Goal: Use online tool/utility: Utilize a website feature to perform a specific function

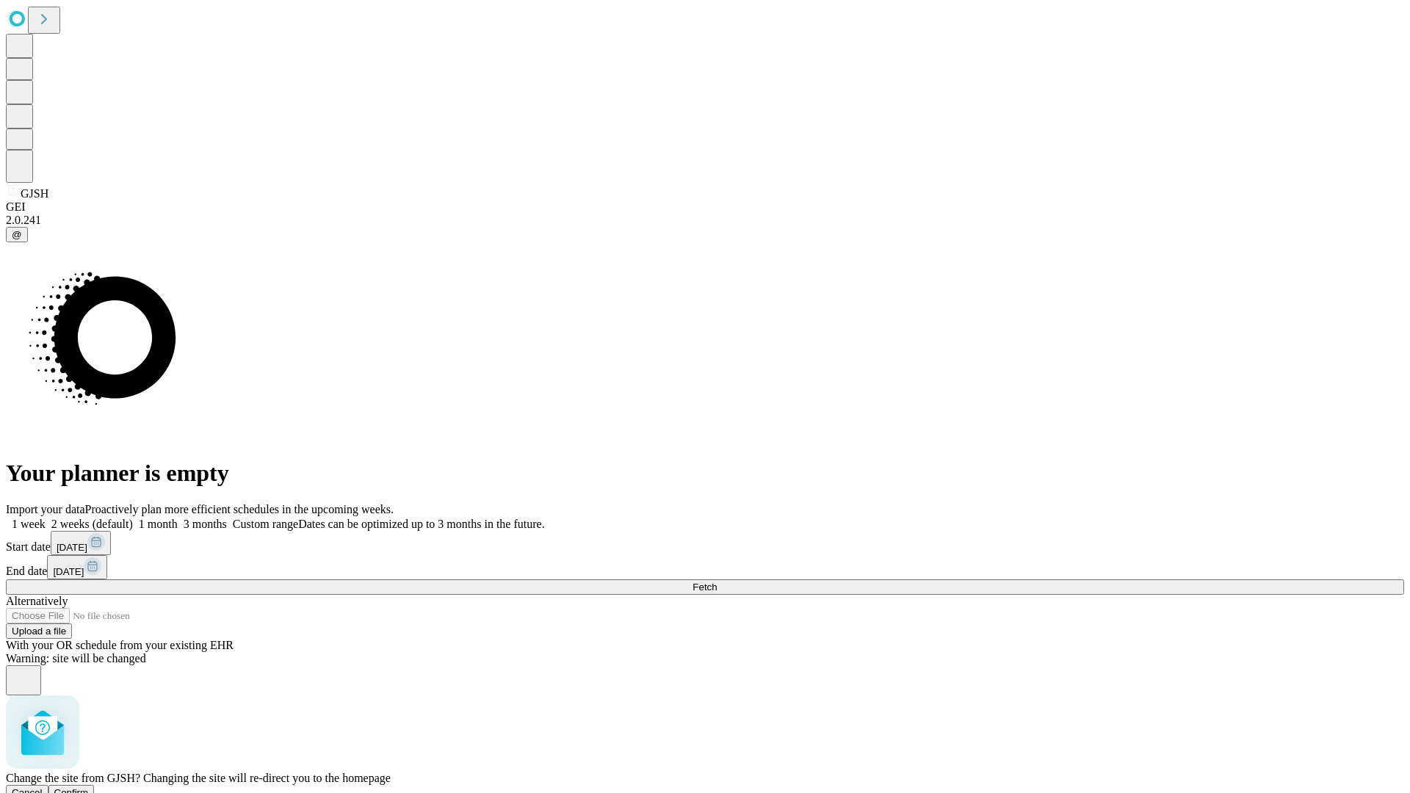
click at [89, 787] on span "Confirm" at bounding box center [71, 792] width 35 height 11
click at [133, 518] on label "2 weeks (default)" at bounding box center [89, 524] width 87 height 12
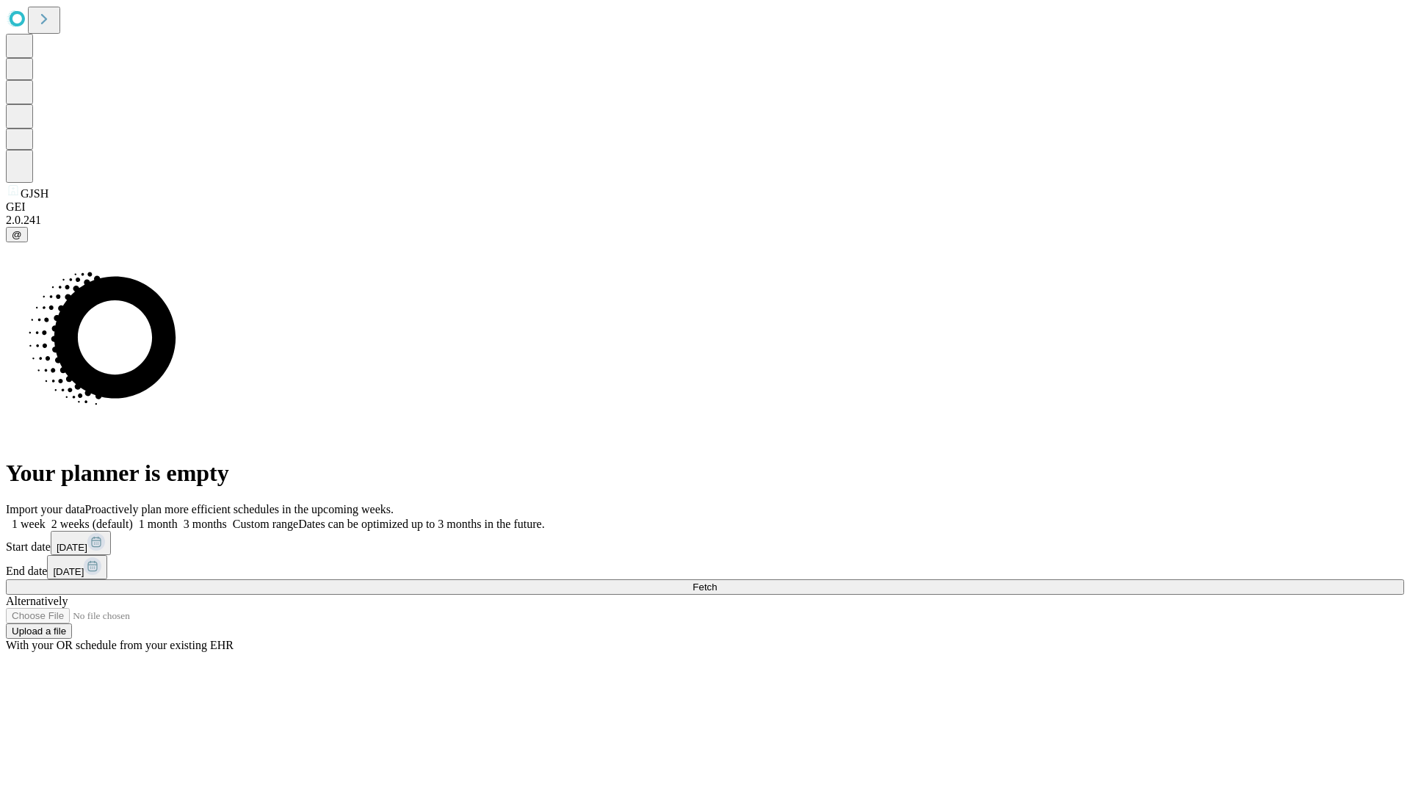
click at [717, 582] on span "Fetch" at bounding box center [705, 587] width 24 height 11
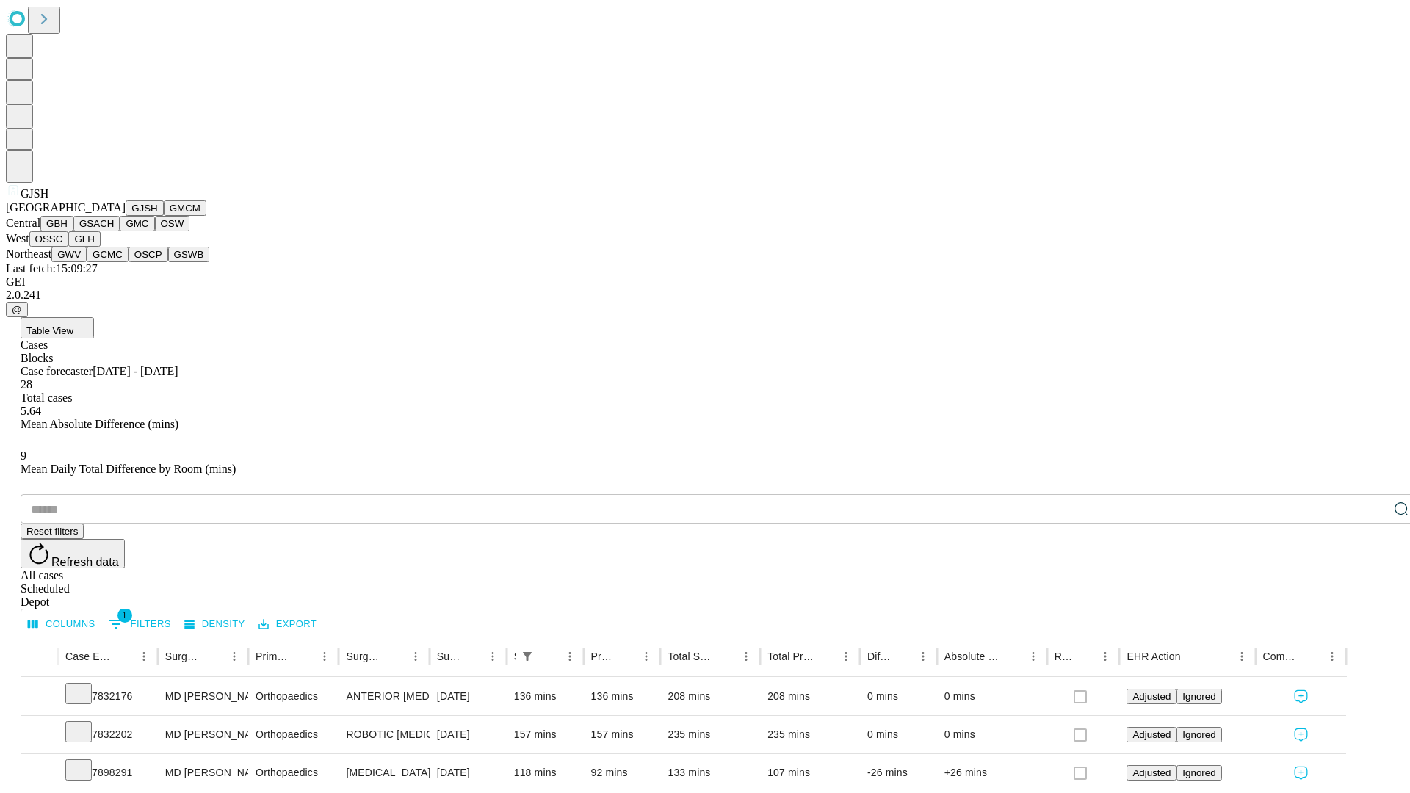
click at [164, 216] on button "GMCM" at bounding box center [185, 208] width 43 height 15
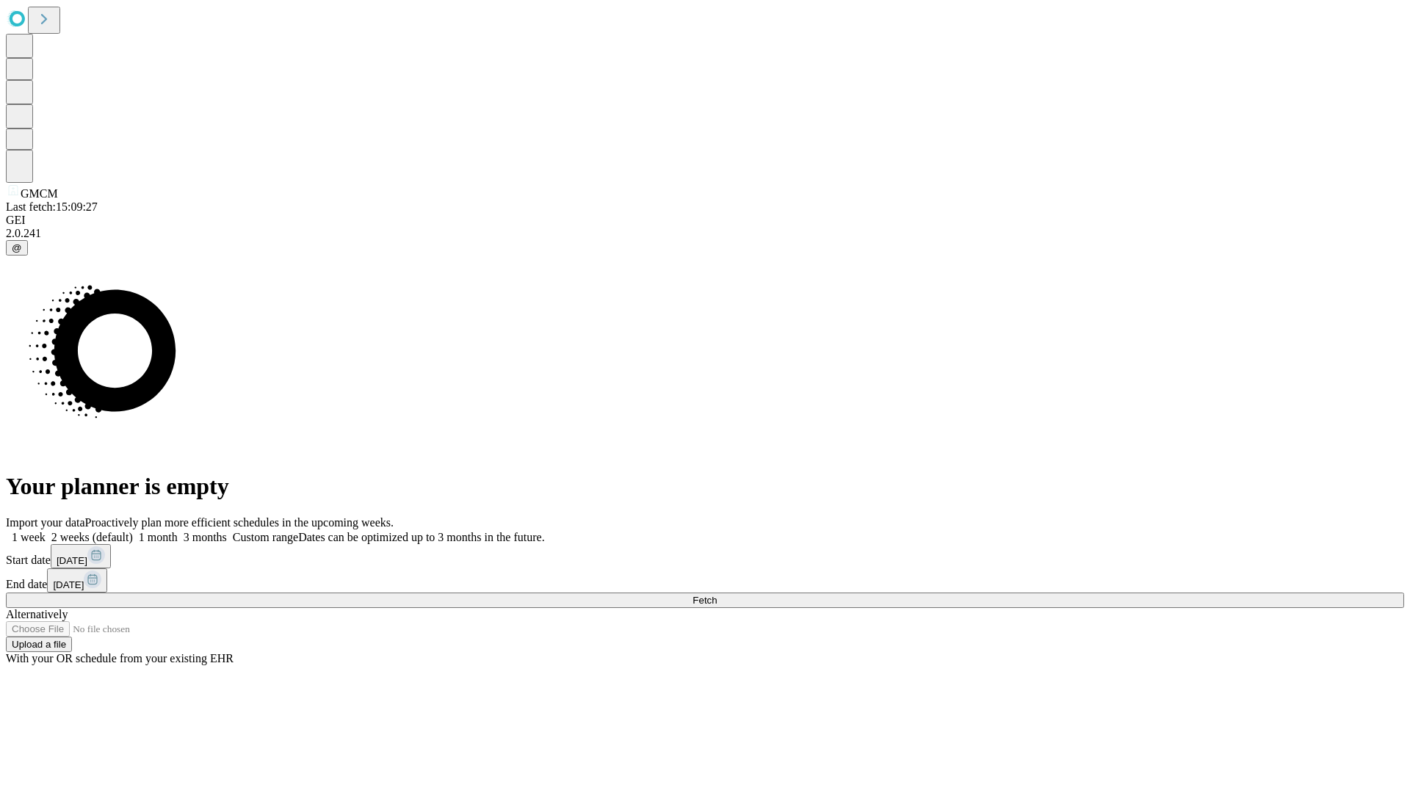
click at [133, 531] on label "2 weeks (default)" at bounding box center [89, 537] width 87 height 12
click at [717, 595] on span "Fetch" at bounding box center [705, 600] width 24 height 11
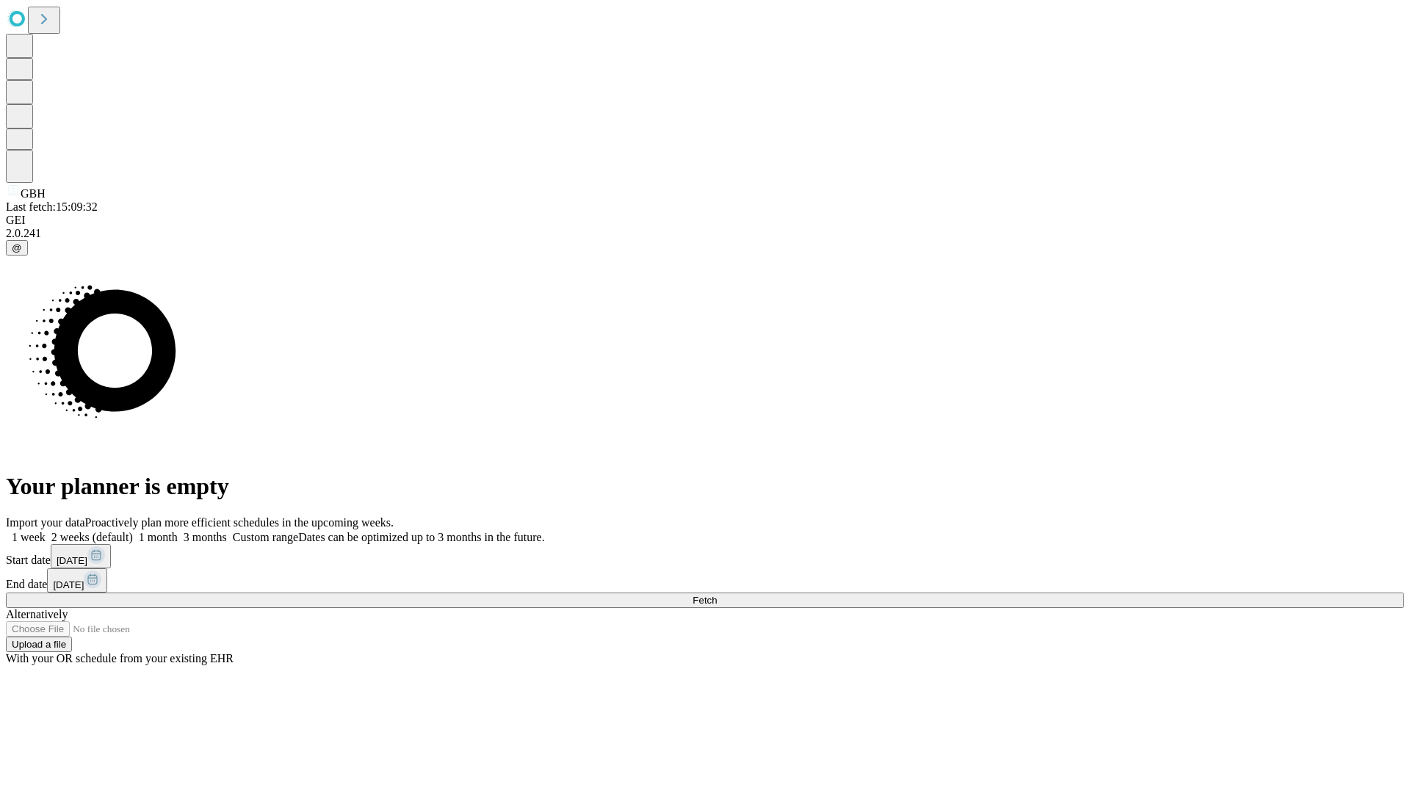
click at [133, 531] on label "2 weeks (default)" at bounding box center [89, 537] width 87 height 12
click at [717, 595] on span "Fetch" at bounding box center [705, 600] width 24 height 11
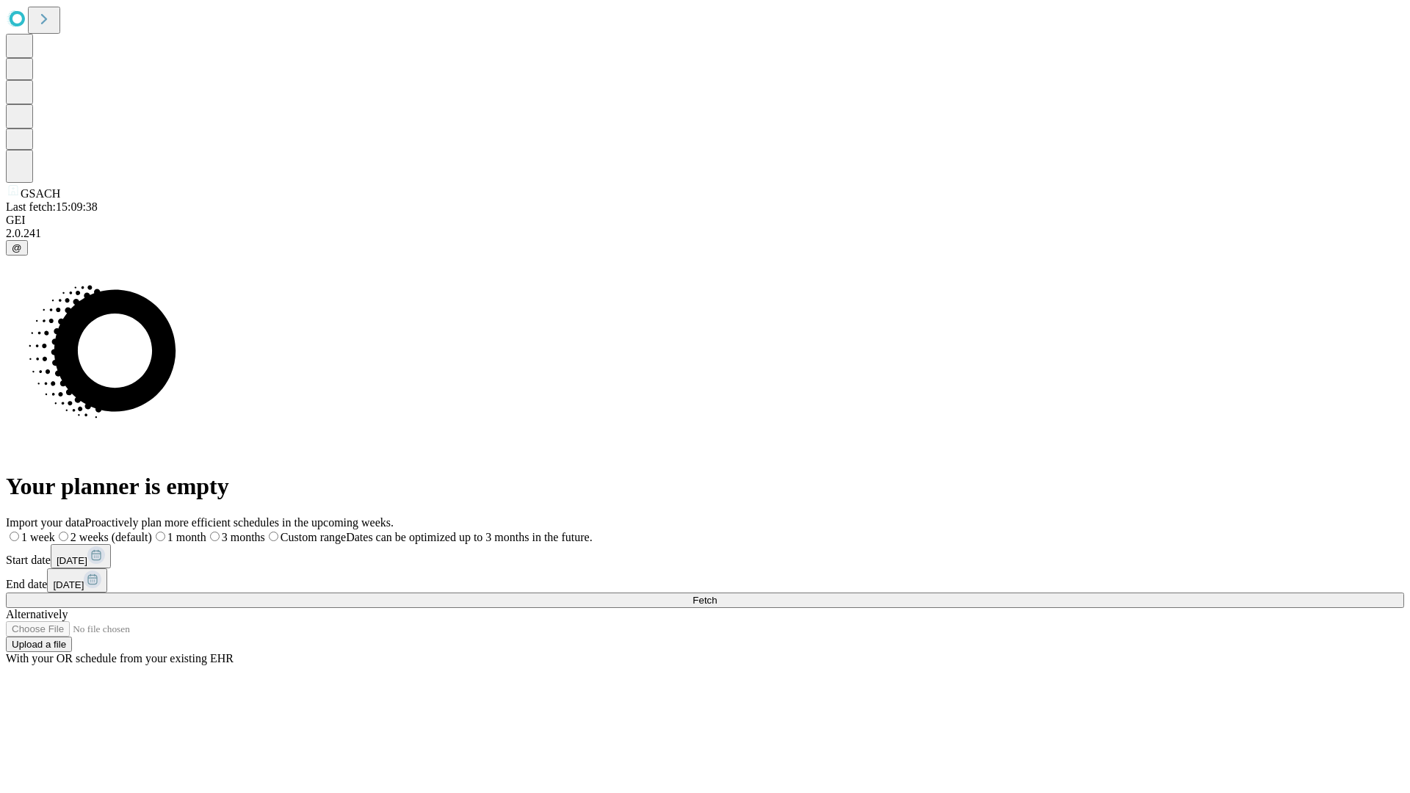
click at [152, 531] on label "2 weeks (default)" at bounding box center [103, 537] width 97 height 12
click at [717, 595] on span "Fetch" at bounding box center [705, 600] width 24 height 11
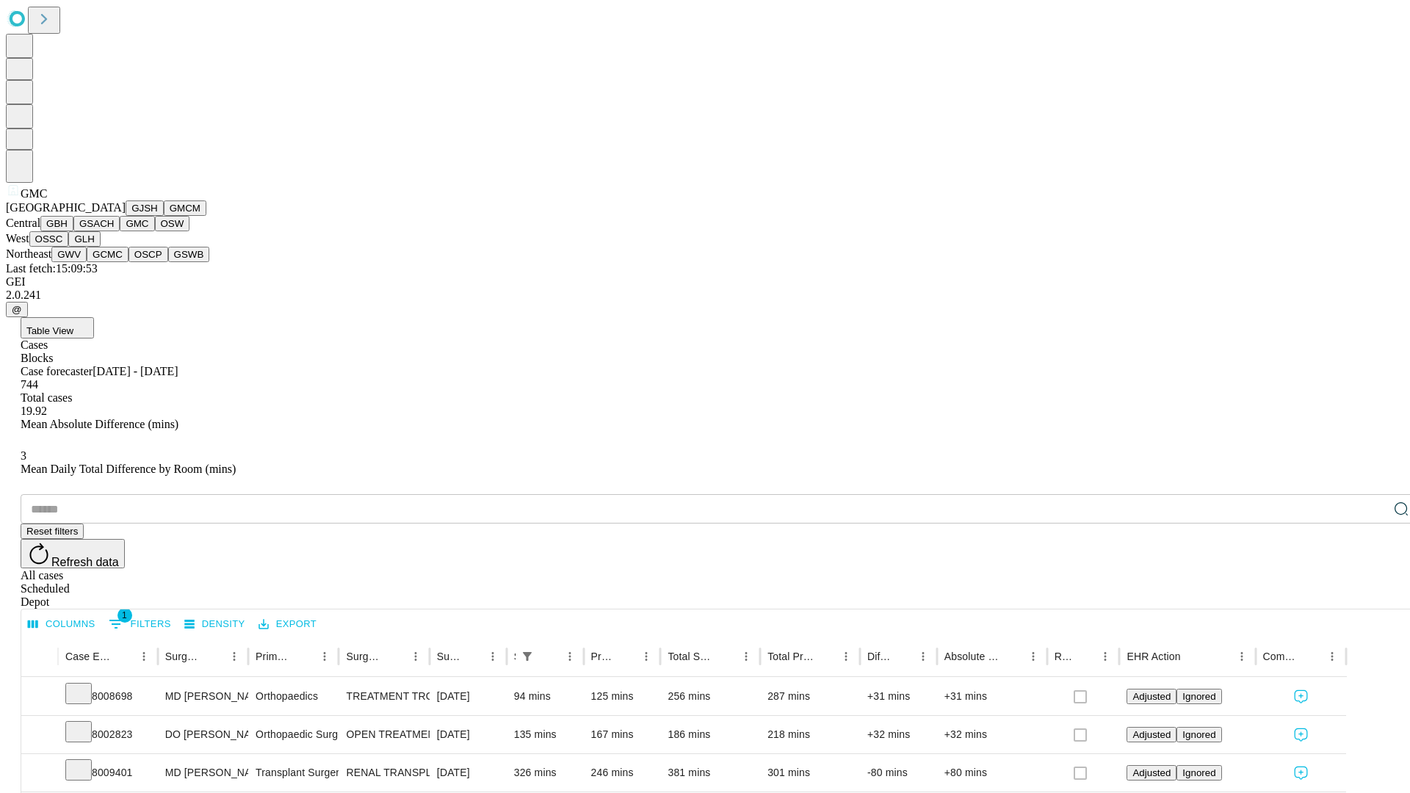
click at [155, 231] on button "OSW" at bounding box center [172, 223] width 35 height 15
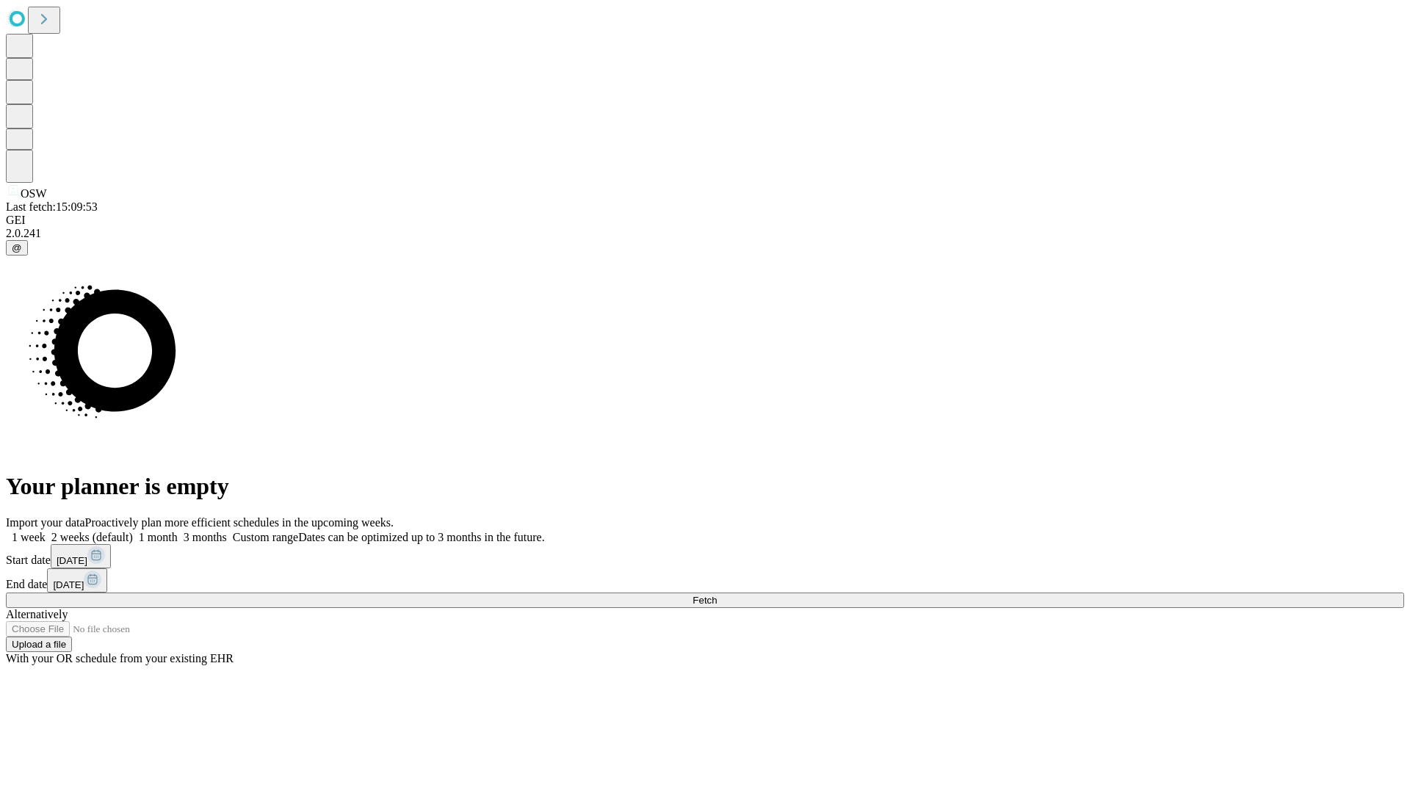
click at [133, 531] on label "2 weeks (default)" at bounding box center [89, 537] width 87 height 12
click at [717, 595] on span "Fetch" at bounding box center [705, 600] width 24 height 11
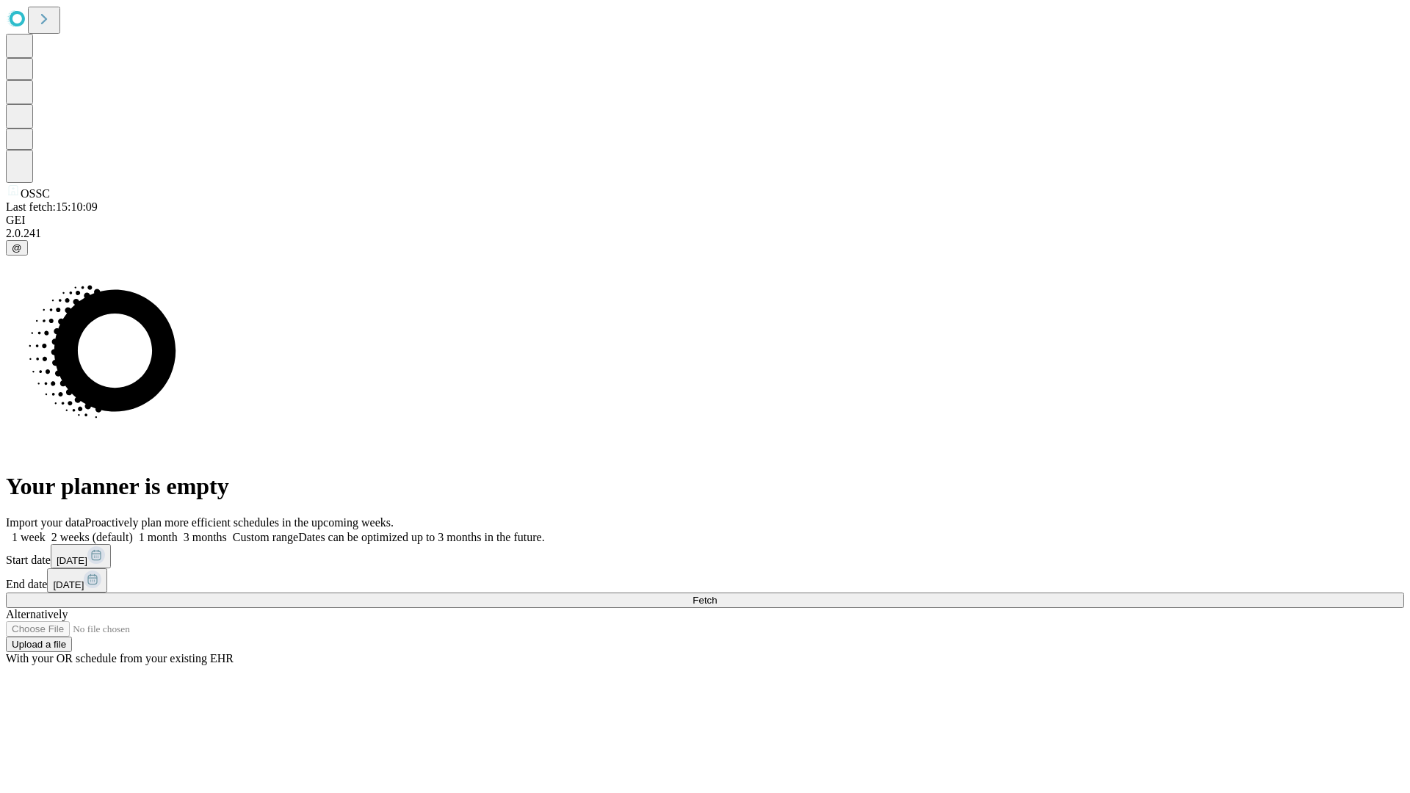
click at [133, 531] on label "2 weeks (default)" at bounding box center [89, 537] width 87 height 12
click at [717, 595] on span "Fetch" at bounding box center [705, 600] width 24 height 11
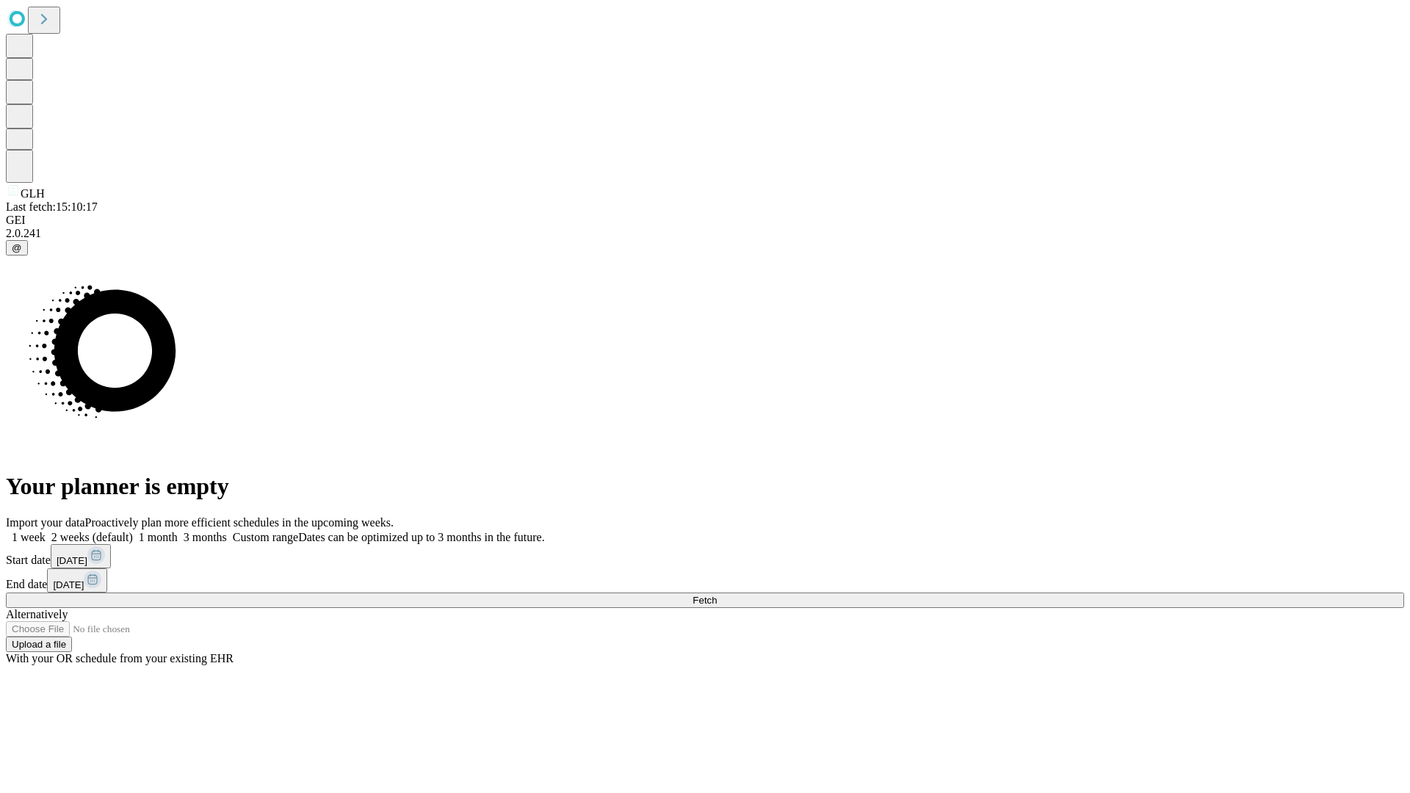
click at [133, 531] on label "2 weeks (default)" at bounding box center [89, 537] width 87 height 12
click at [717, 595] on span "Fetch" at bounding box center [705, 600] width 24 height 11
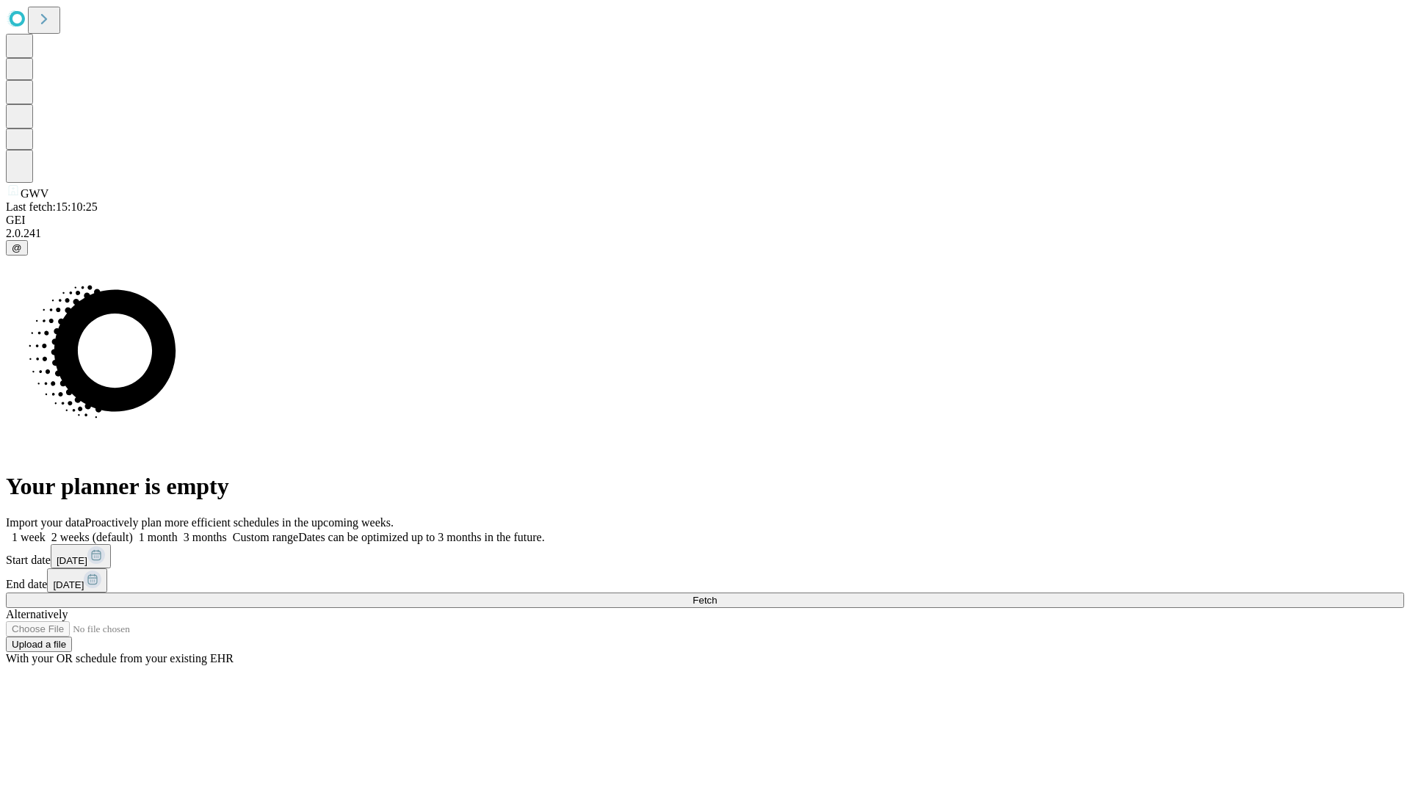
click at [133, 531] on label "2 weeks (default)" at bounding box center [89, 537] width 87 height 12
click at [717, 595] on span "Fetch" at bounding box center [705, 600] width 24 height 11
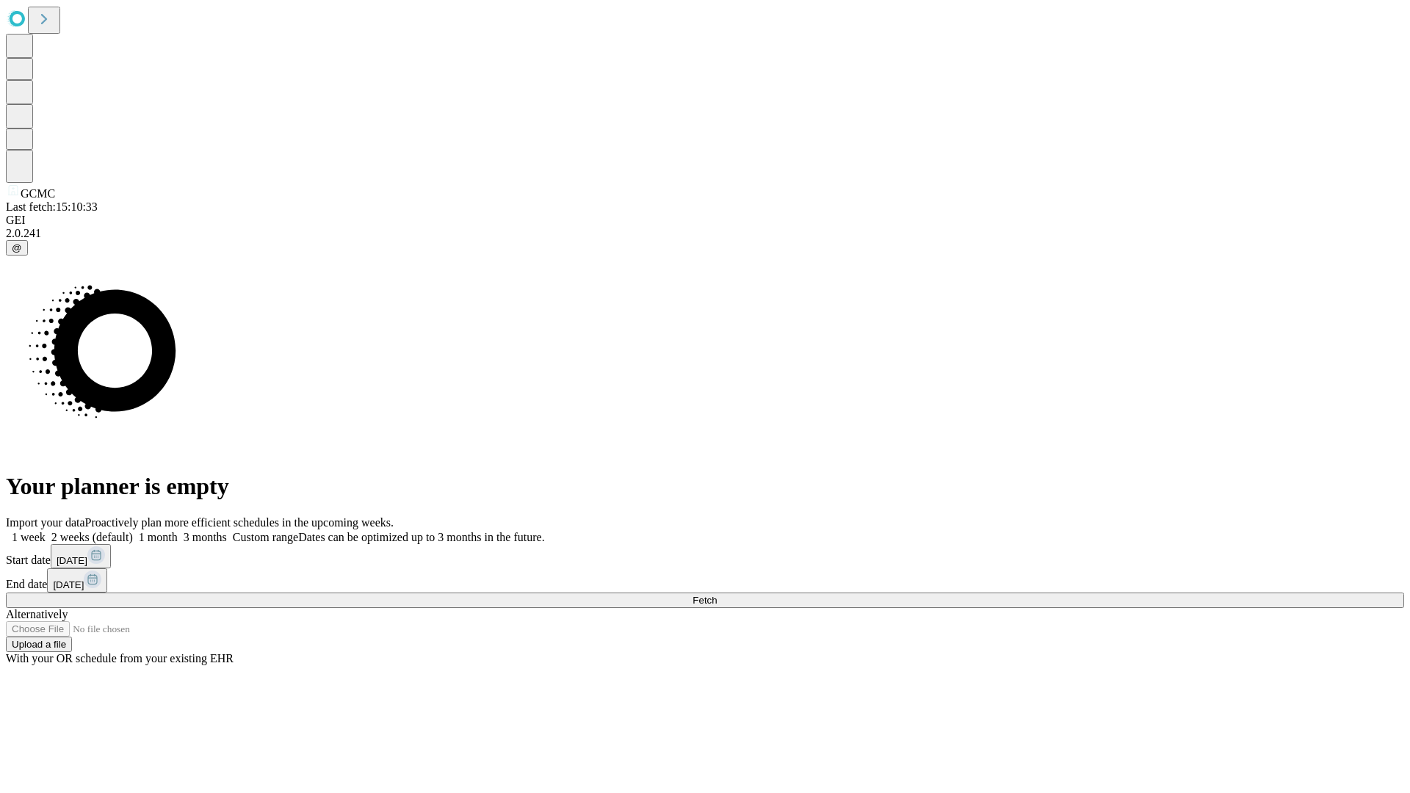
click at [133, 531] on label "2 weeks (default)" at bounding box center [89, 537] width 87 height 12
click at [717, 595] on span "Fetch" at bounding box center [705, 600] width 24 height 11
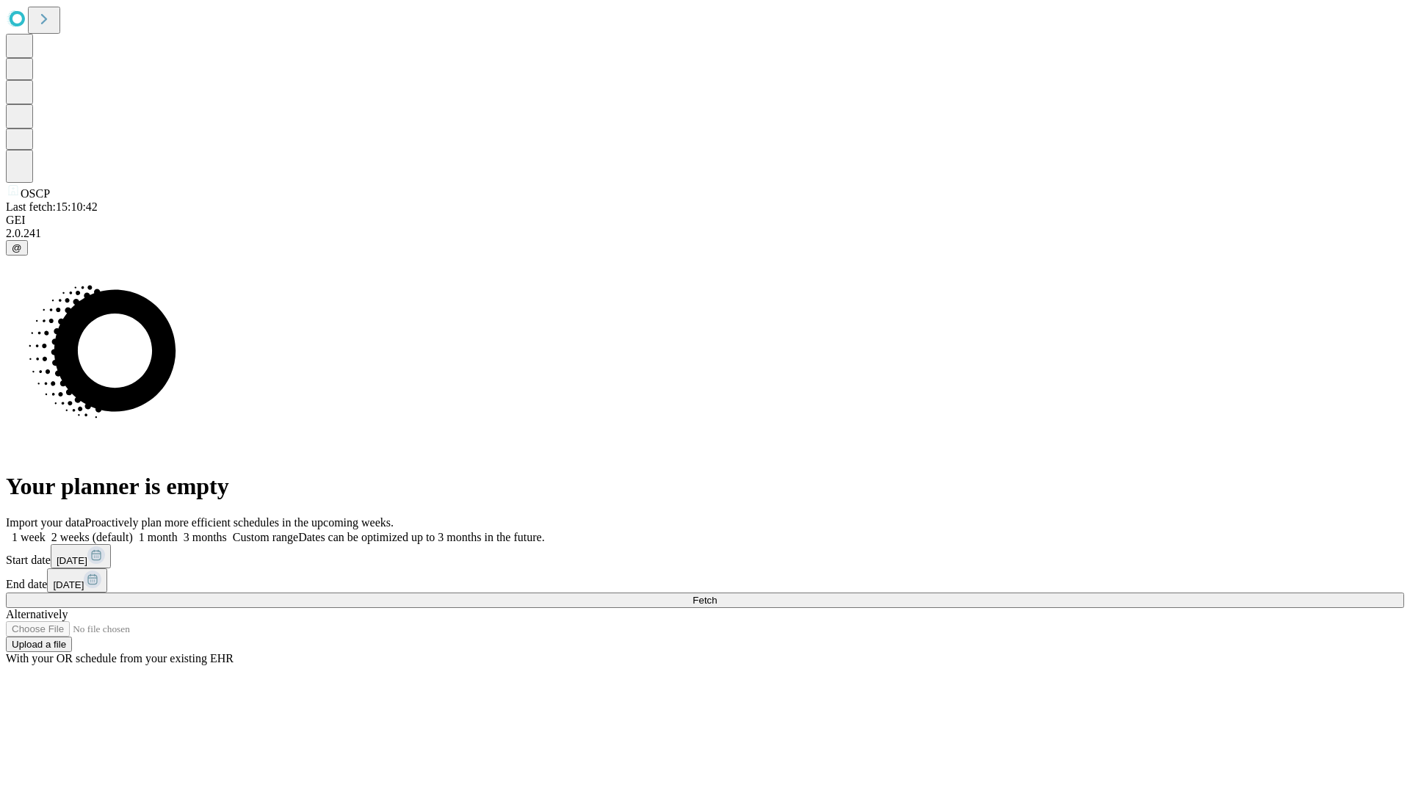
click at [133, 531] on label "2 weeks (default)" at bounding box center [89, 537] width 87 height 12
click at [717, 595] on span "Fetch" at bounding box center [705, 600] width 24 height 11
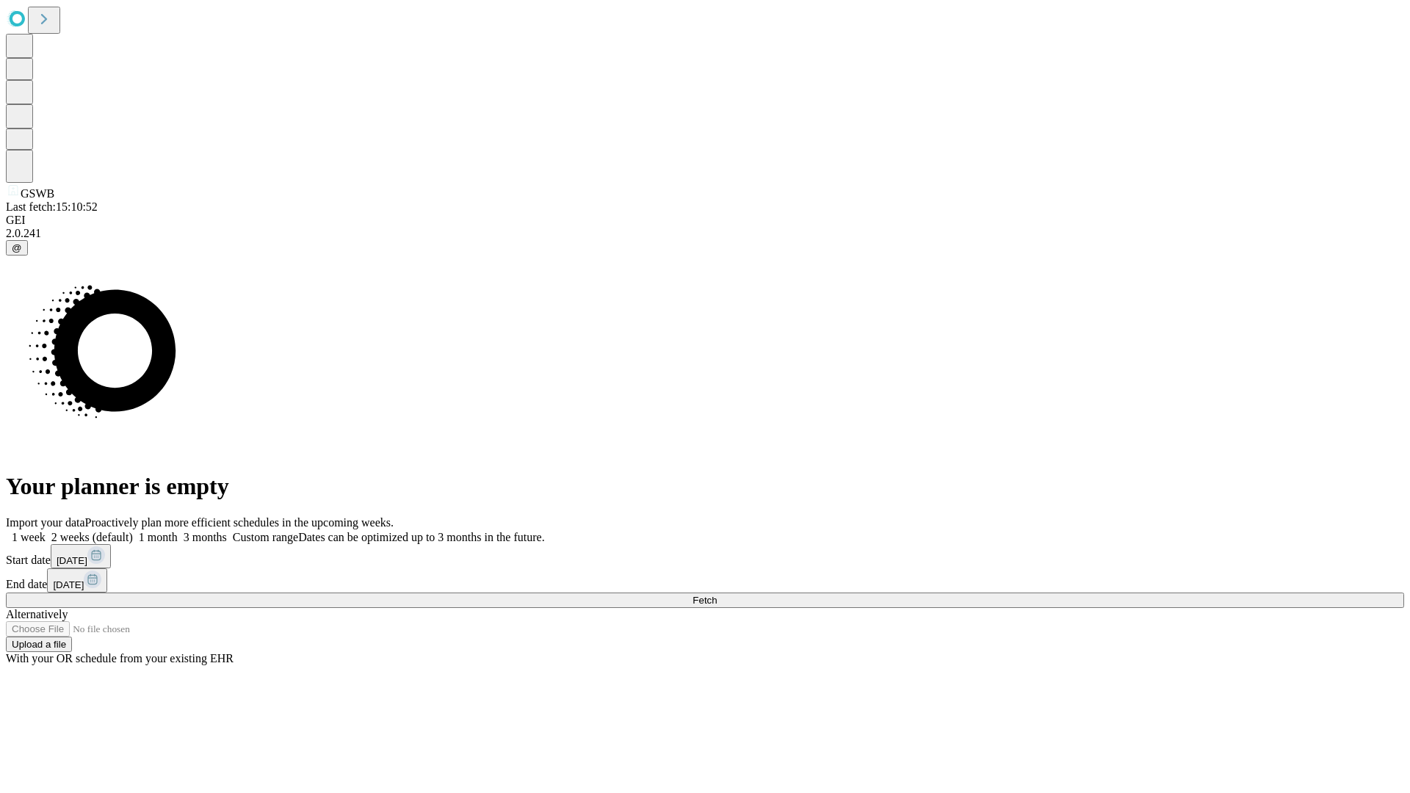
click at [133, 531] on label "2 weeks (default)" at bounding box center [89, 537] width 87 height 12
click at [717, 595] on span "Fetch" at bounding box center [705, 600] width 24 height 11
